Goal: Information Seeking & Learning: Stay updated

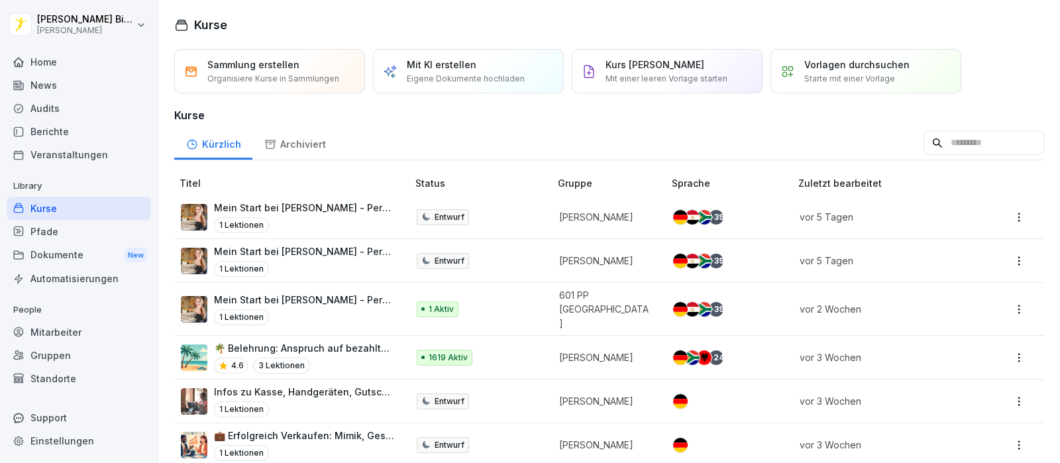
click at [40, 84] on div "News" at bounding box center [79, 85] width 144 height 23
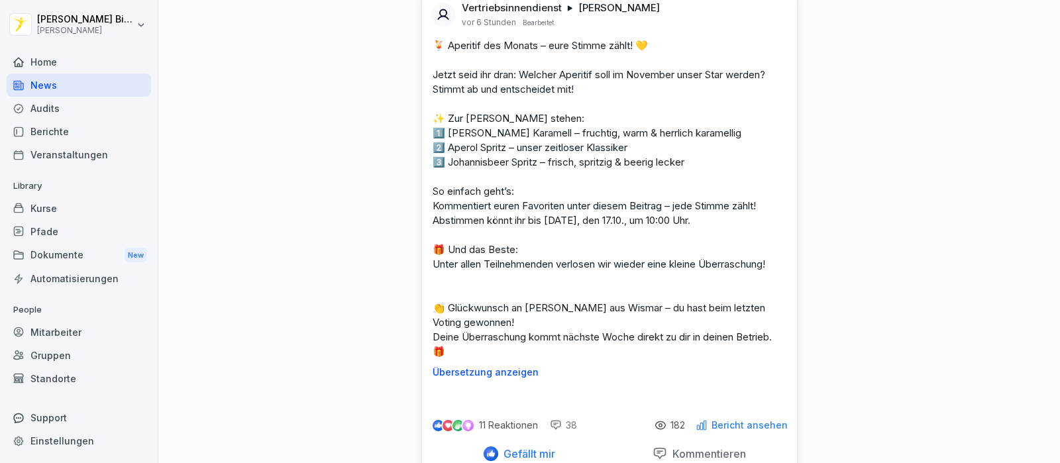
scroll to position [662, 0]
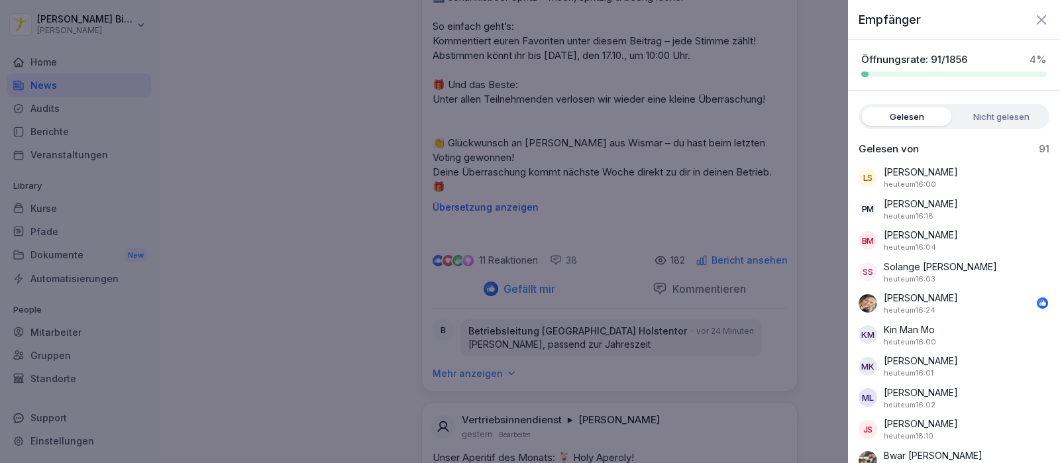
click at [340, 201] on div at bounding box center [530, 231] width 1060 height 463
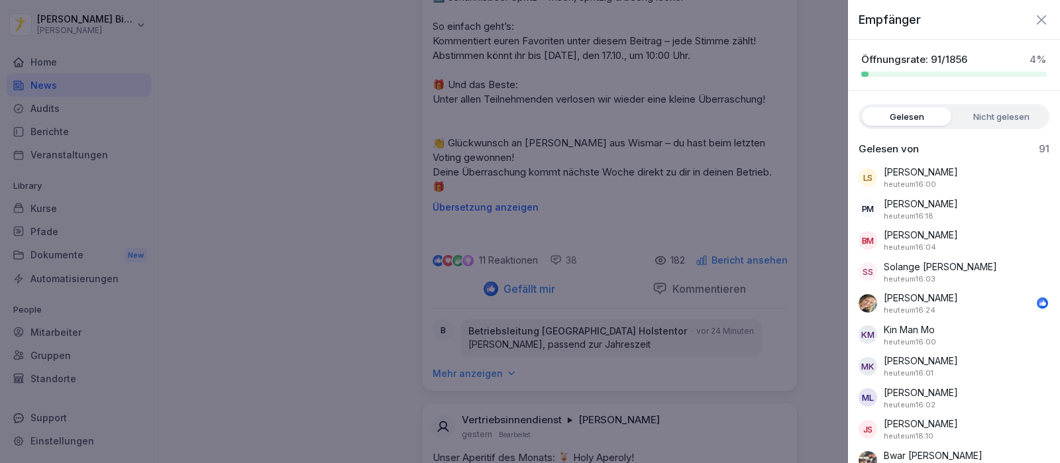
click at [268, 280] on div at bounding box center [530, 231] width 1060 height 463
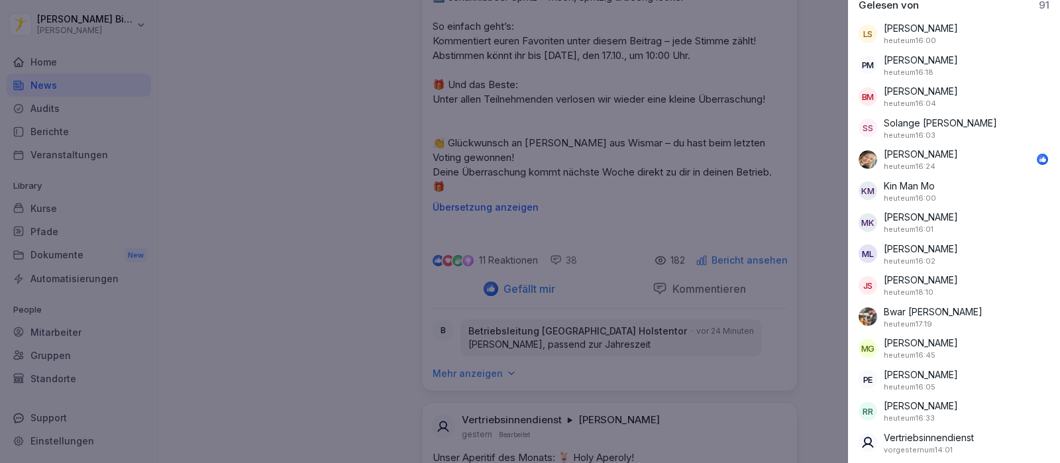
scroll to position [0, 0]
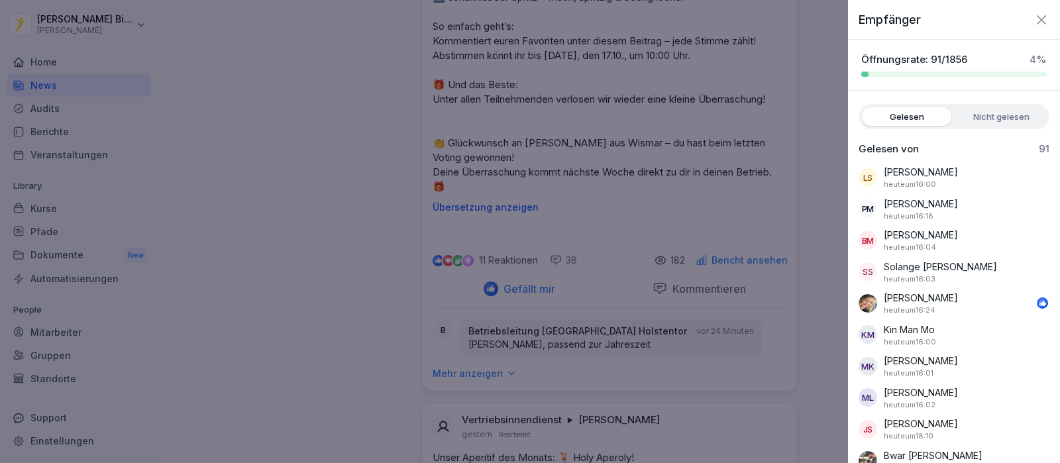
click at [1033, 17] on icon "button" at bounding box center [1041, 20] width 16 height 16
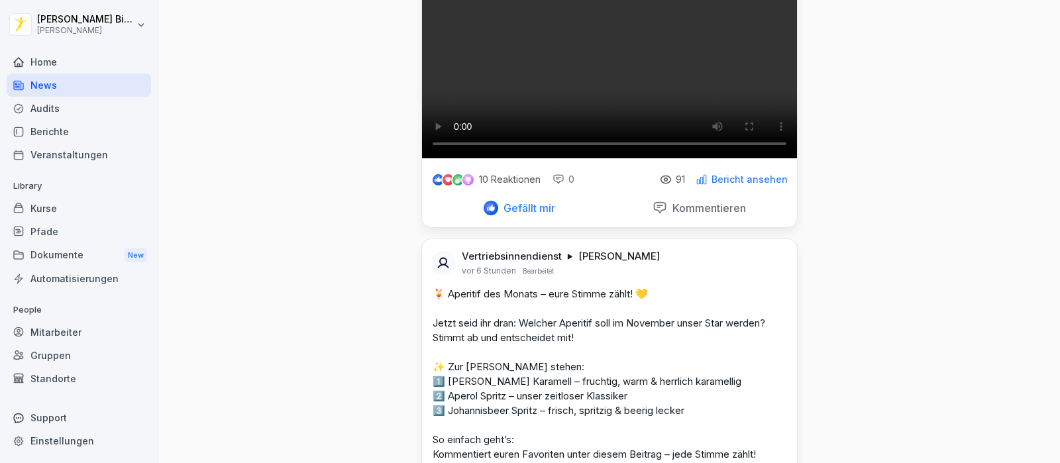
scroll to position [331, 0]
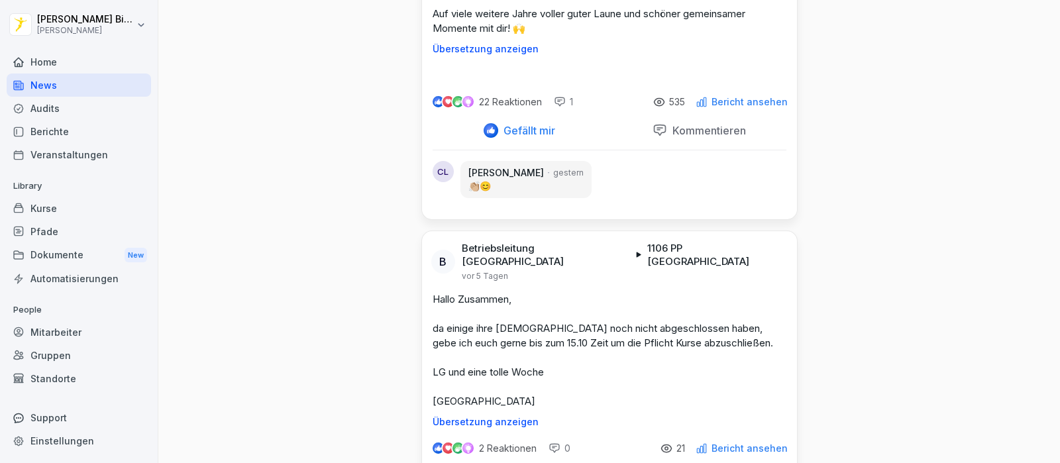
scroll to position [3877, 0]
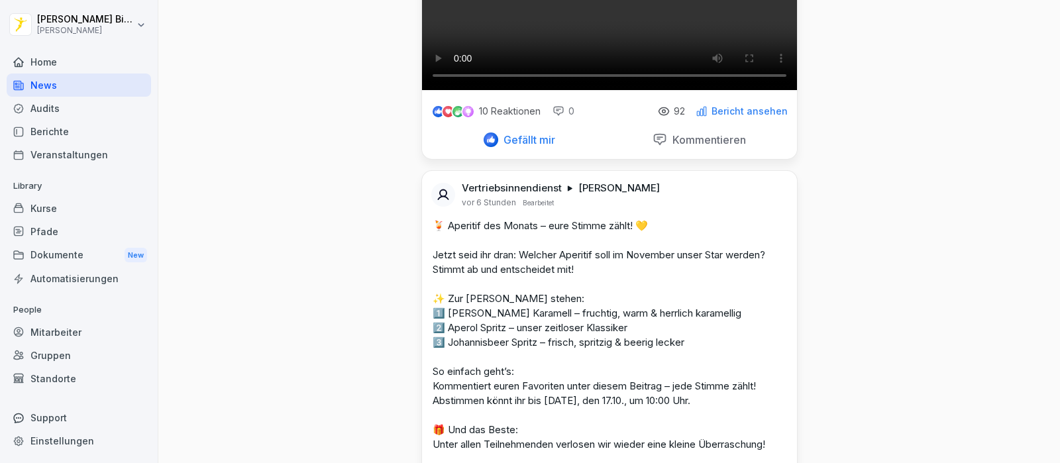
scroll to position [0, 0]
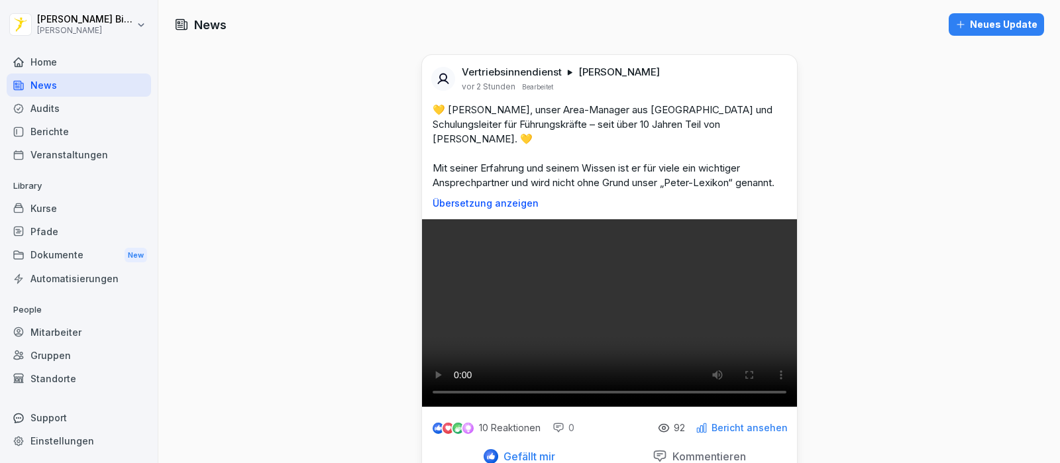
drag, startPoint x: 943, startPoint y: 2, endPoint x: 301, endPoint y: 70, distance: 645.4
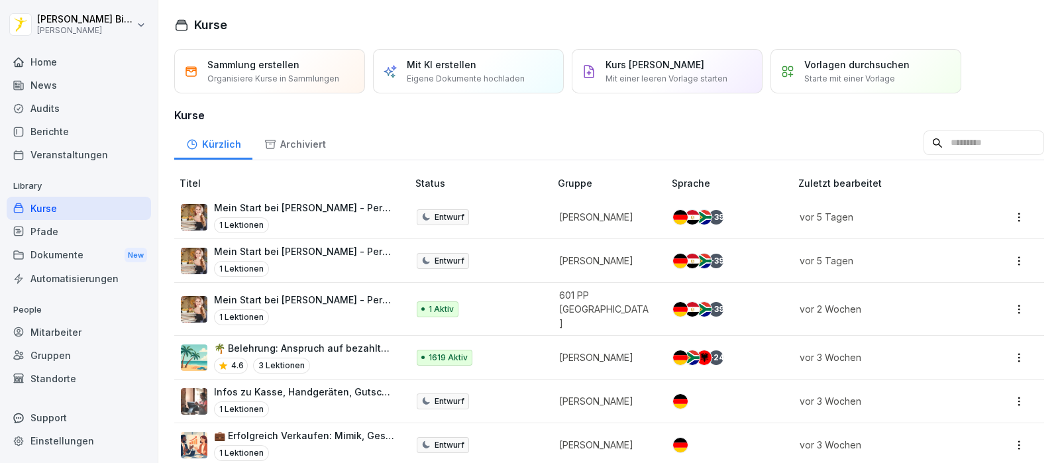
click at [47, 81] on div "News" at bounding box center [79, 85] width 144 height 23
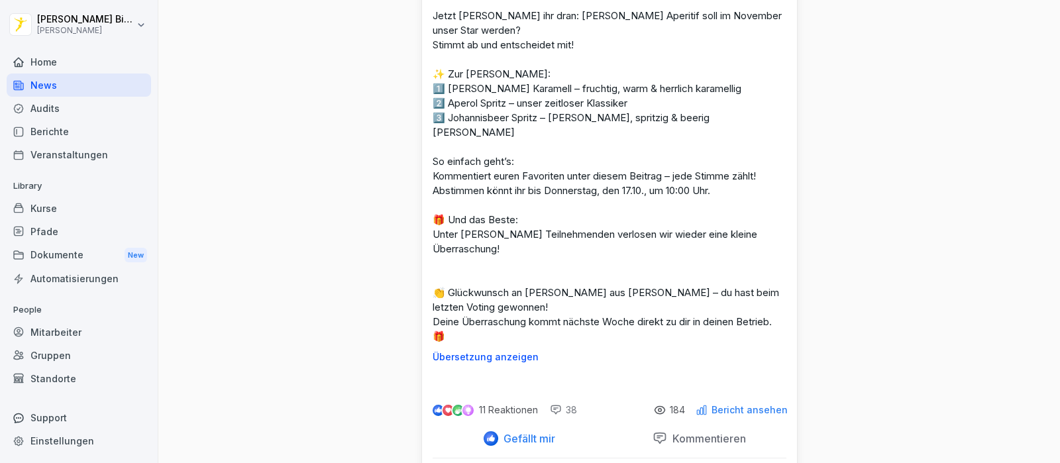
scroll to position [662, 0]
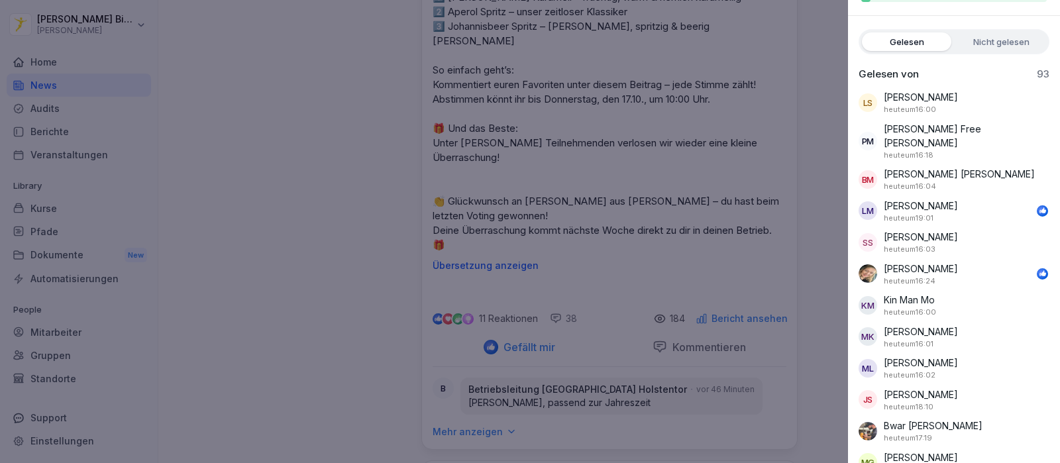
scroll to position [0, 0]
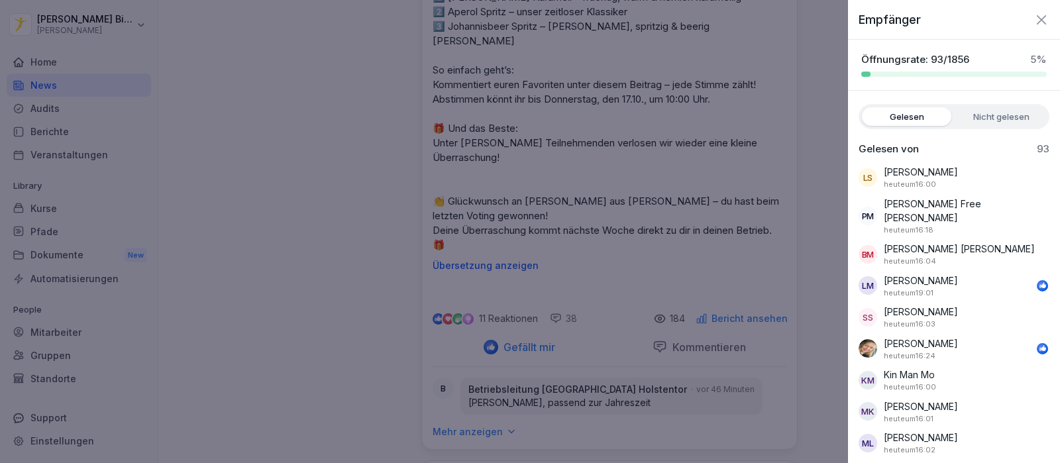
click at [1033, 21] on icon "button" at bounding box center [1041, 20] width 16 height 16
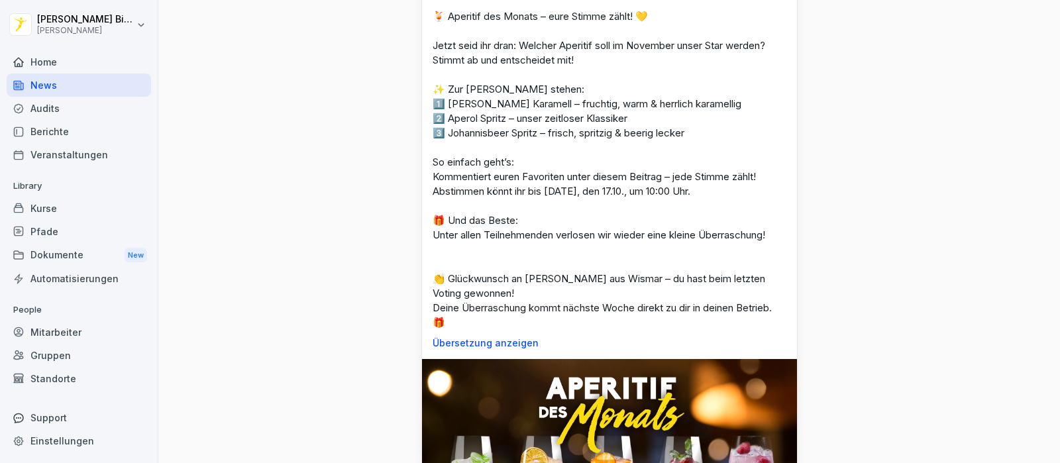
scroll to position [662, 0]
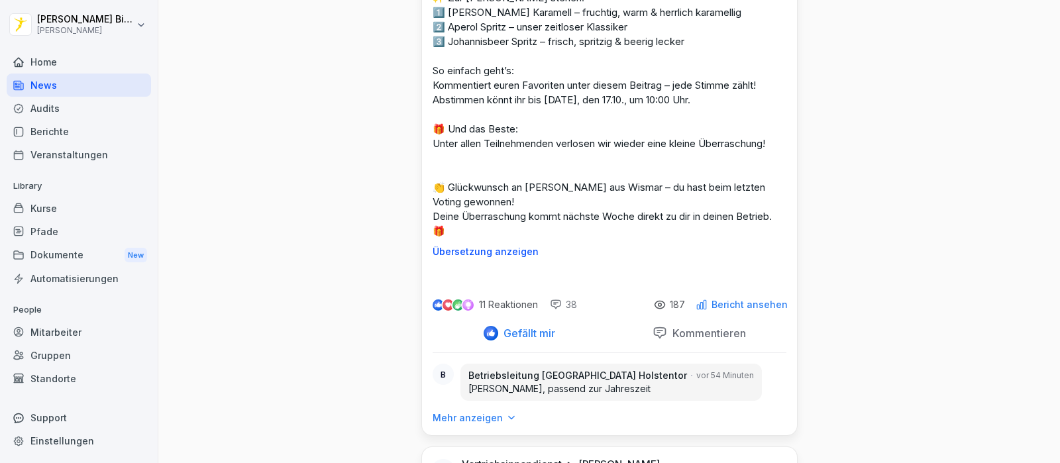
scroll to position [662, 0]
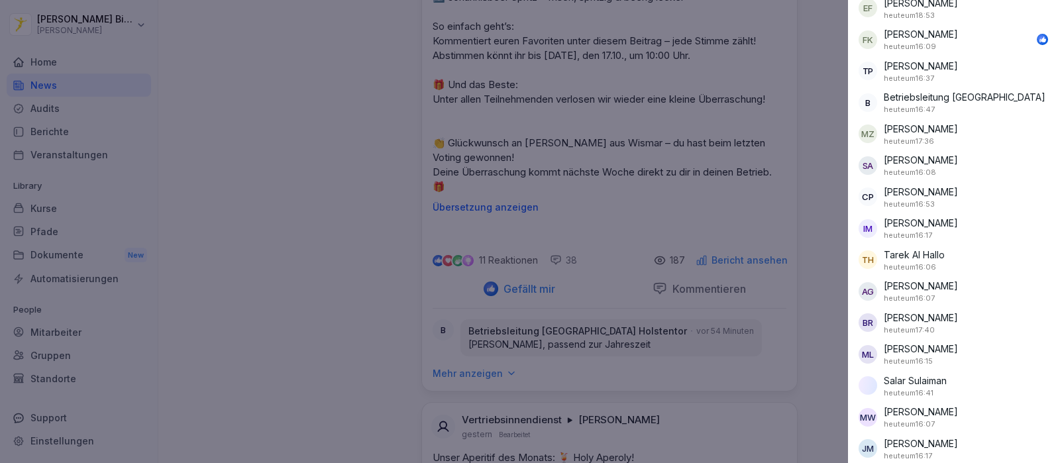
scroll to position [1043, 0]
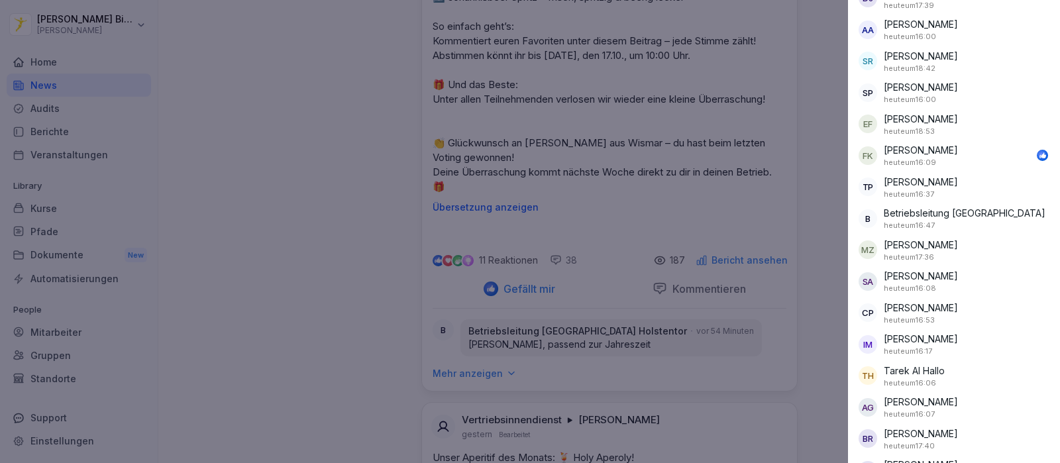
click at [295, 222] on div at bounding box center [530, 231] width 1060 height 463
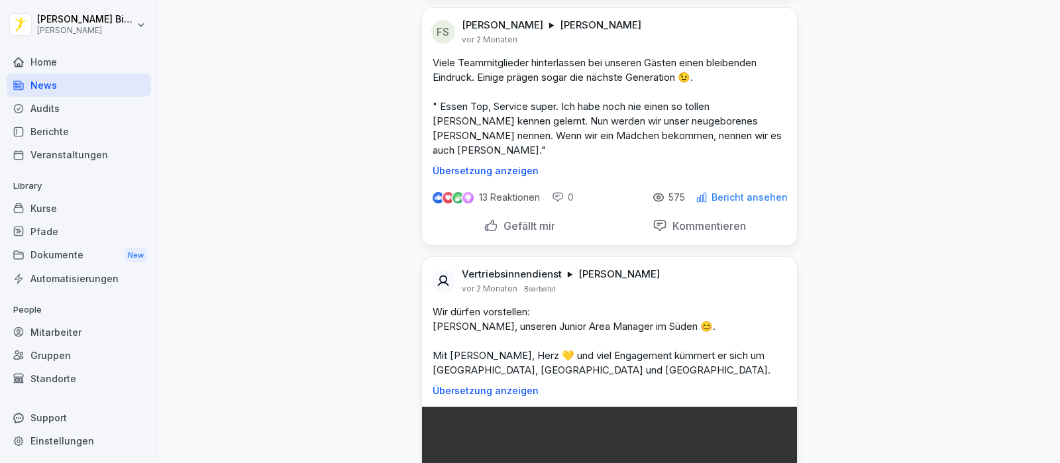
scroll to position [54569, 0]
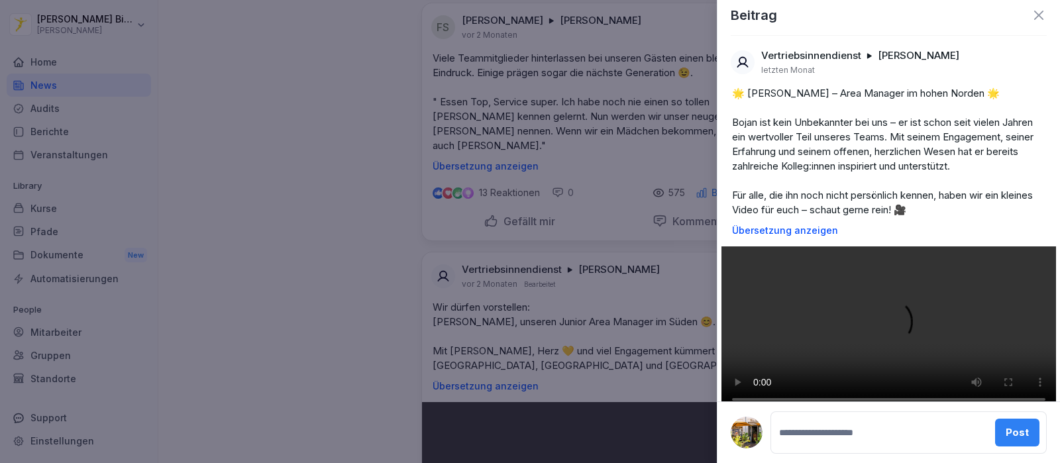
scroll to position [0, 0]
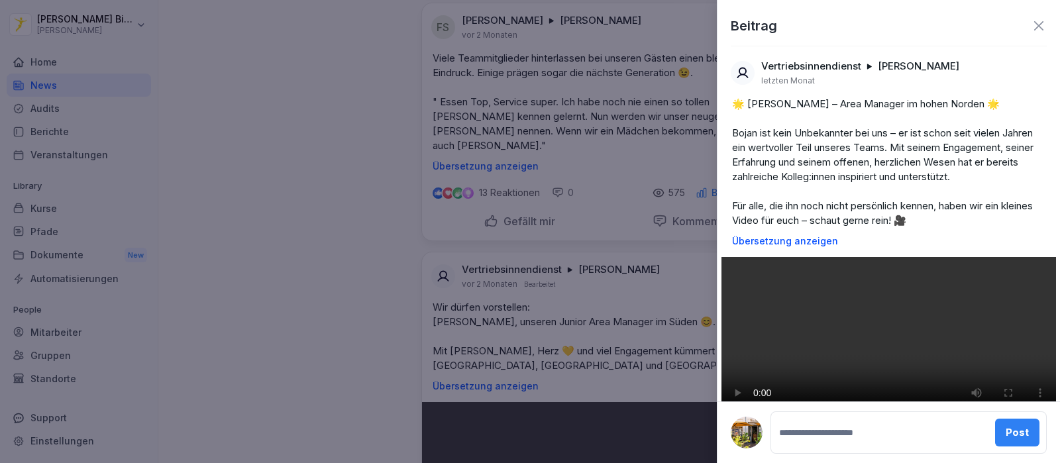
click at [1034, 27] on icon at bounding box center [1038, 25] width 9 height 9
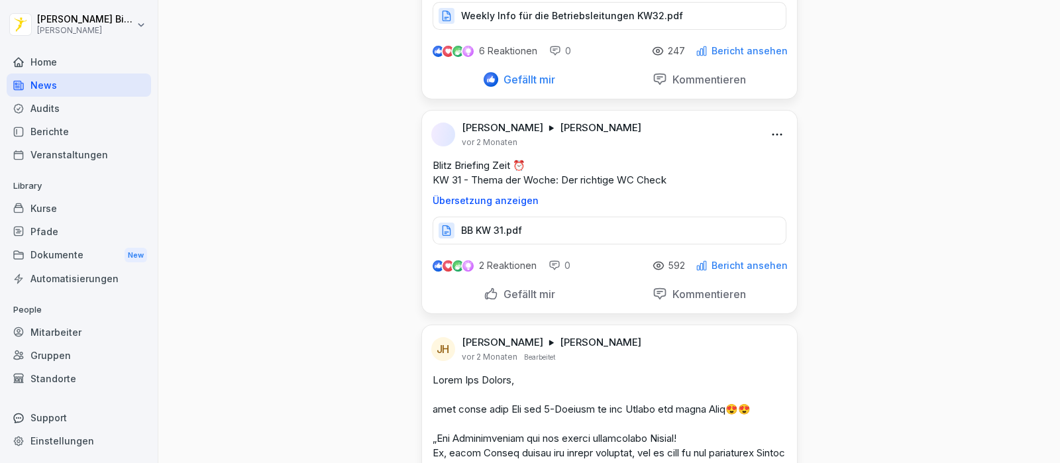
scroll to position [62661, 0]
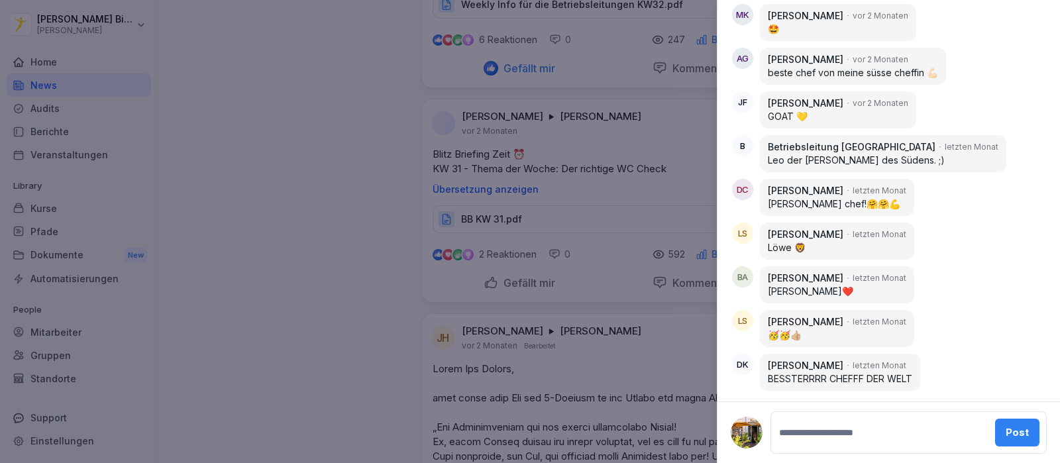
scroll to position [1385, 0]
click at [295, 250] on div at bounding box center [530, 231] width 1060 height 463
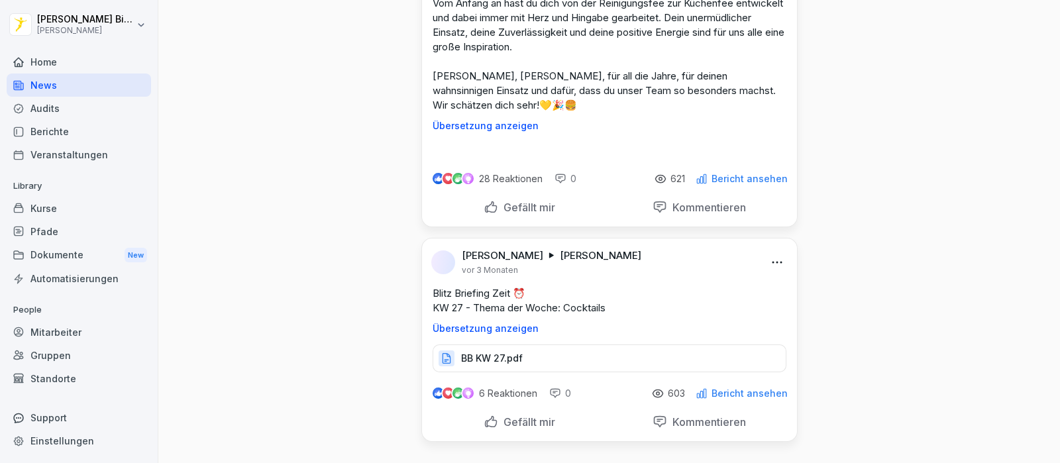
scroll to position [101064, 0]
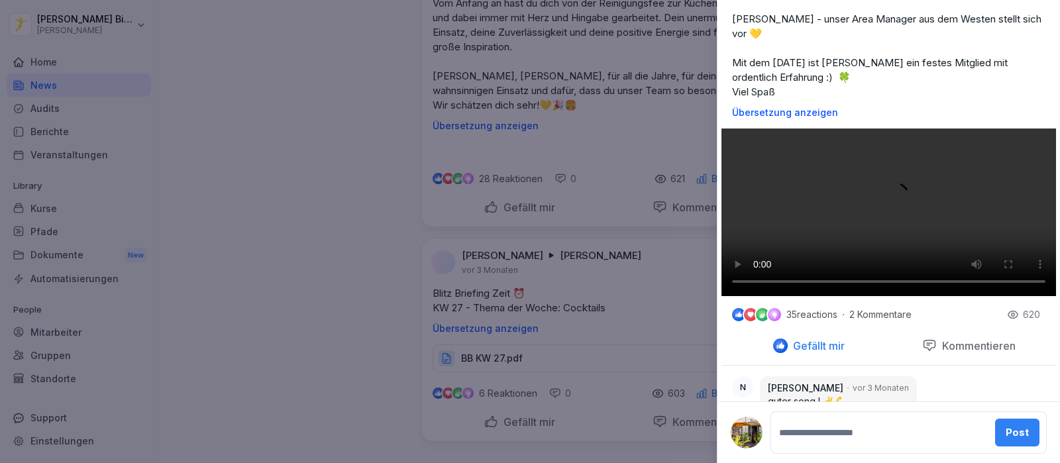
scroll to position [58, 0]
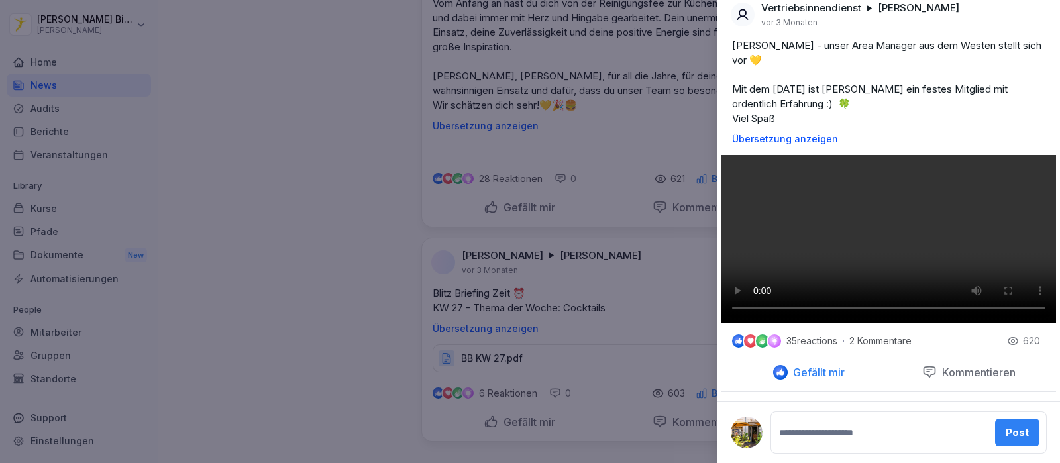
click at [342, 252] on div at bounding box center [530, 231] width 1060 height 463
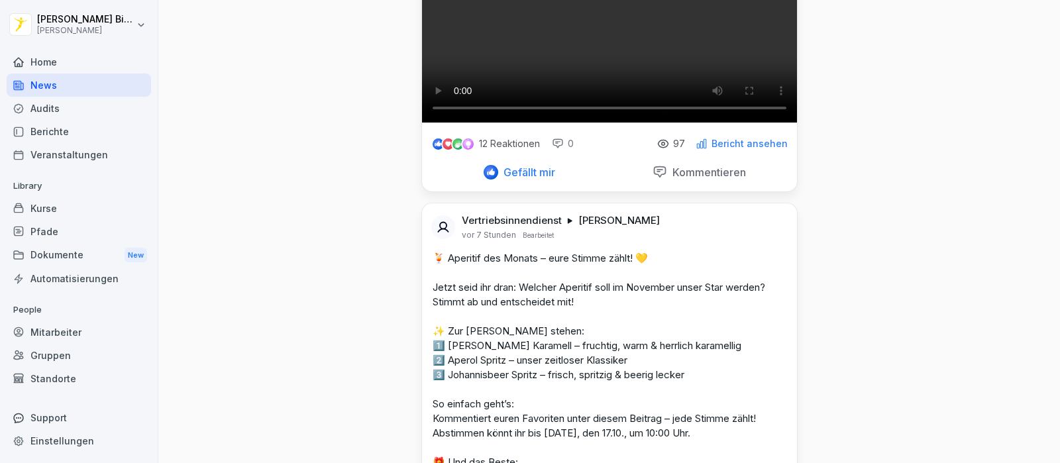
scroll to position [165, 0]
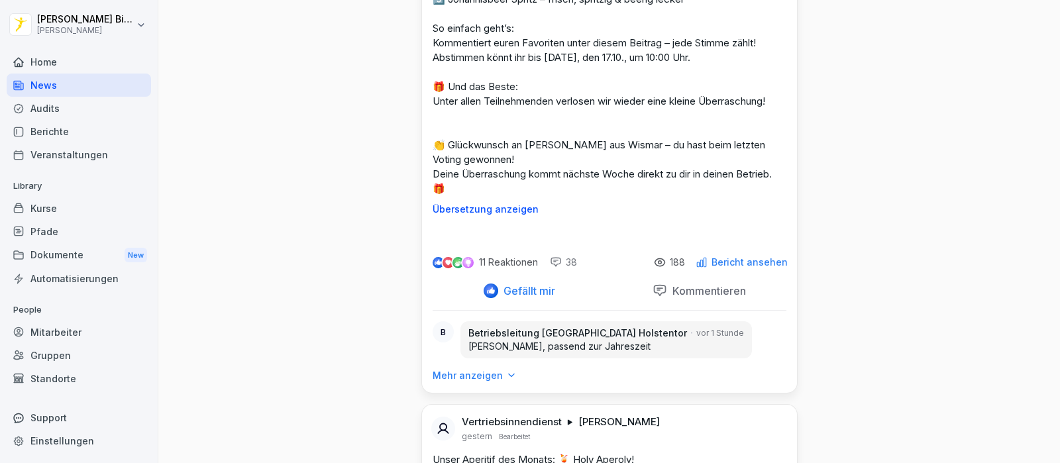
scroll to position [662, 0]
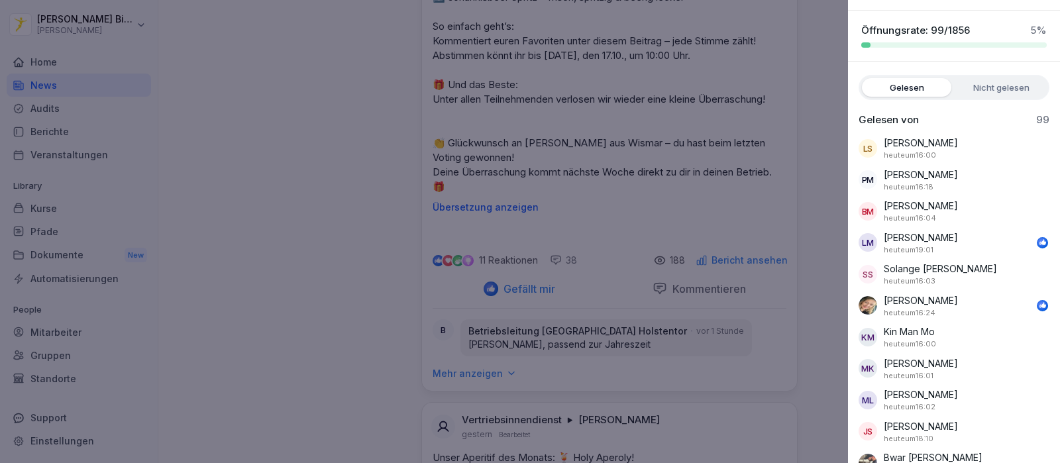
scroll to position [0, 0]
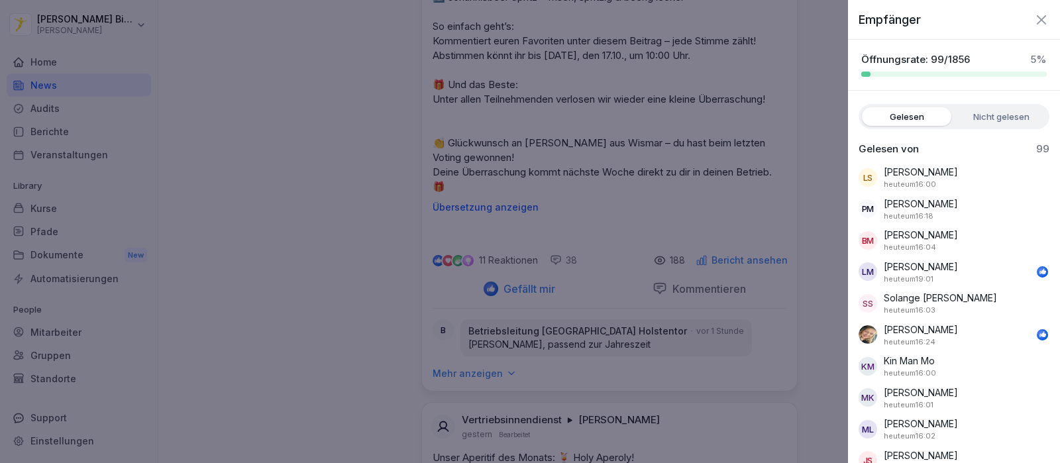
click at [368, 280] on div at bounding box center [530, 231] width 1060 height 463
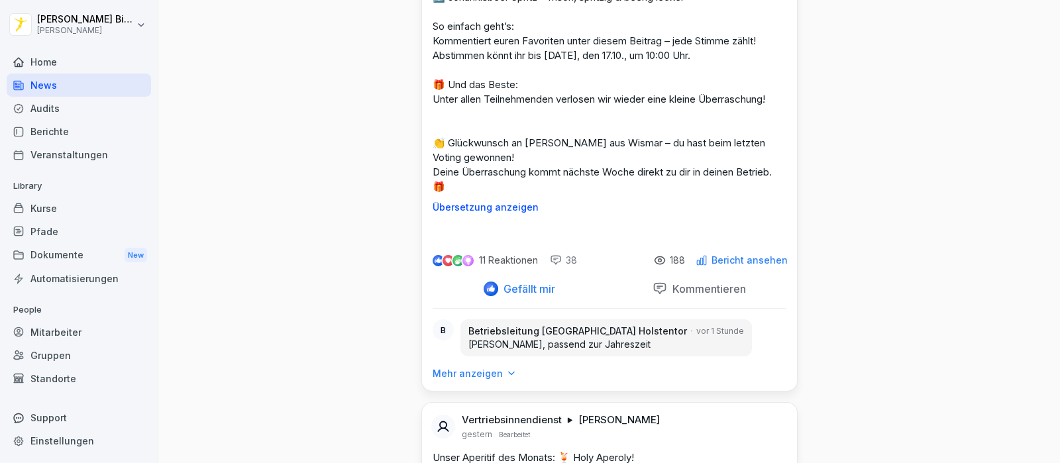
scroll to position [82, 0]
